Goal: Information Seeking & Learning: Learn about a topic

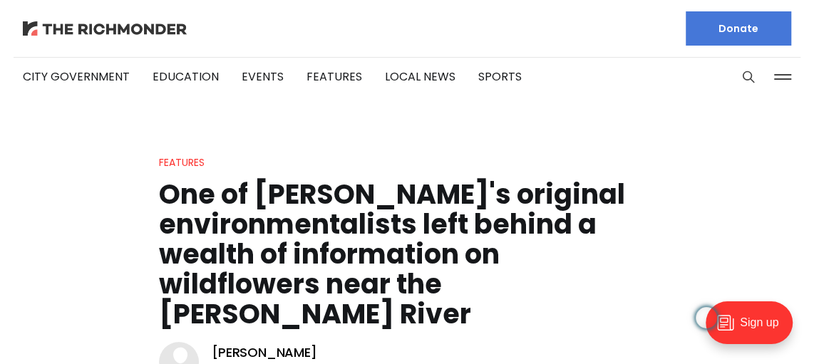
click at [146, 31] on img at bounding box center [105, 28] width 164 height 14
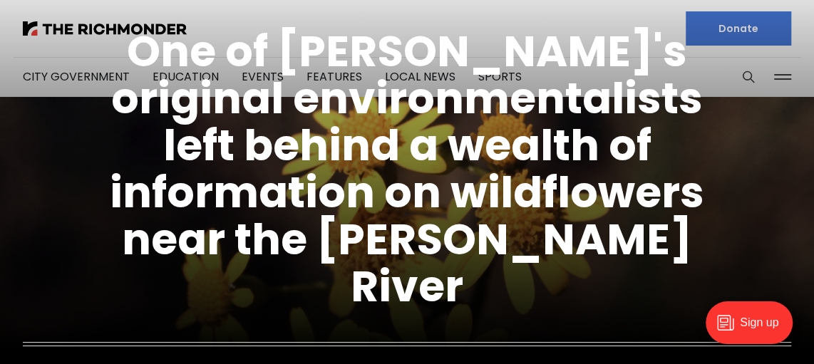
click at [99, 27] on figcaption "One of Richmond's original environmentalists left behind a wealth of informatio…" at bounding box center [407, 204] width 814 height 513
click at [50, 75] on figcaption "One of Richmond's original environmentalists left behind a wealth of informatio…" at bounding box center [407, 204] width 814 height 513
